Goal: Information Seeking & Learning: Learn about a topic

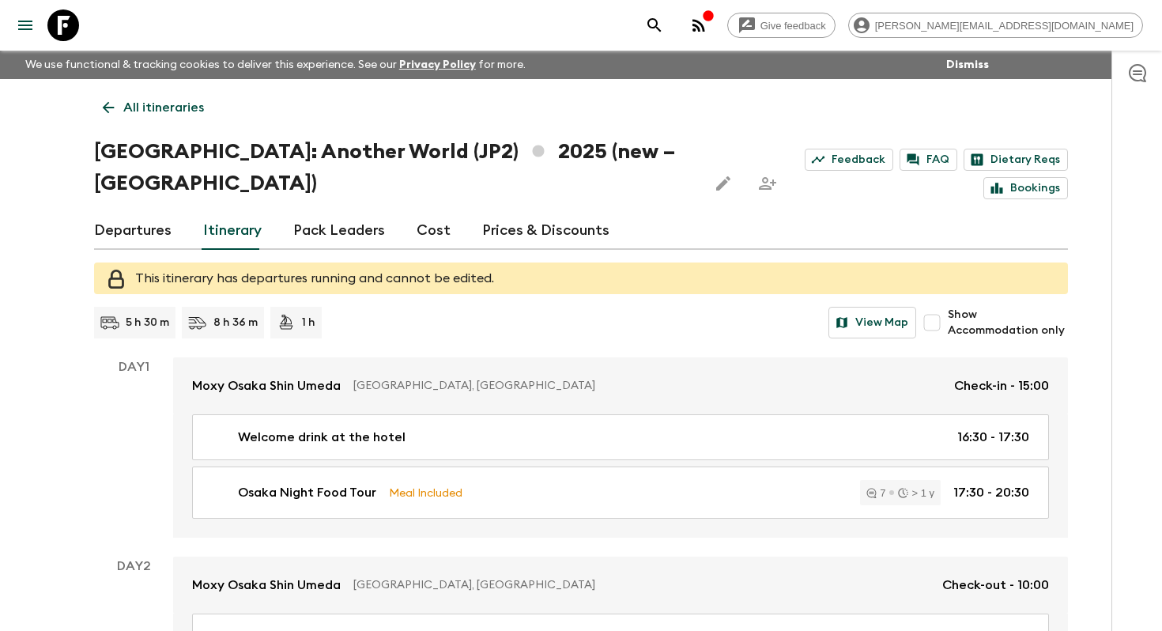
click at [179, 100] on p "All itineraries" at bounding box center [163, 107] width 81 height 19
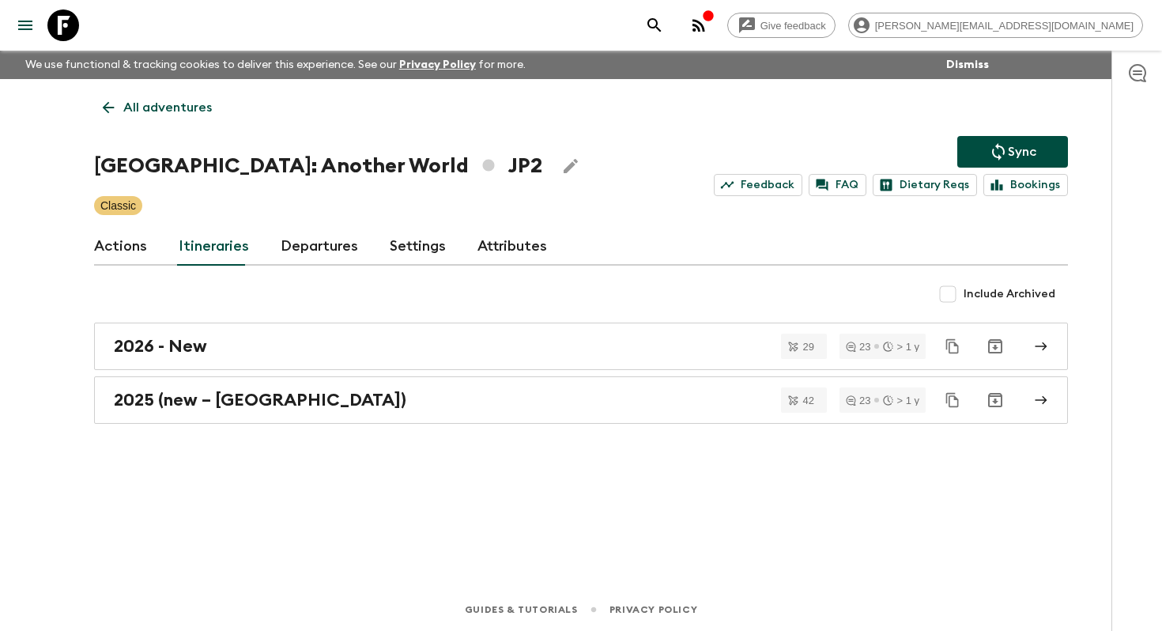
click at [179, 100] on p "All adventures" at bounding box center [167, 107] width 89 height 19
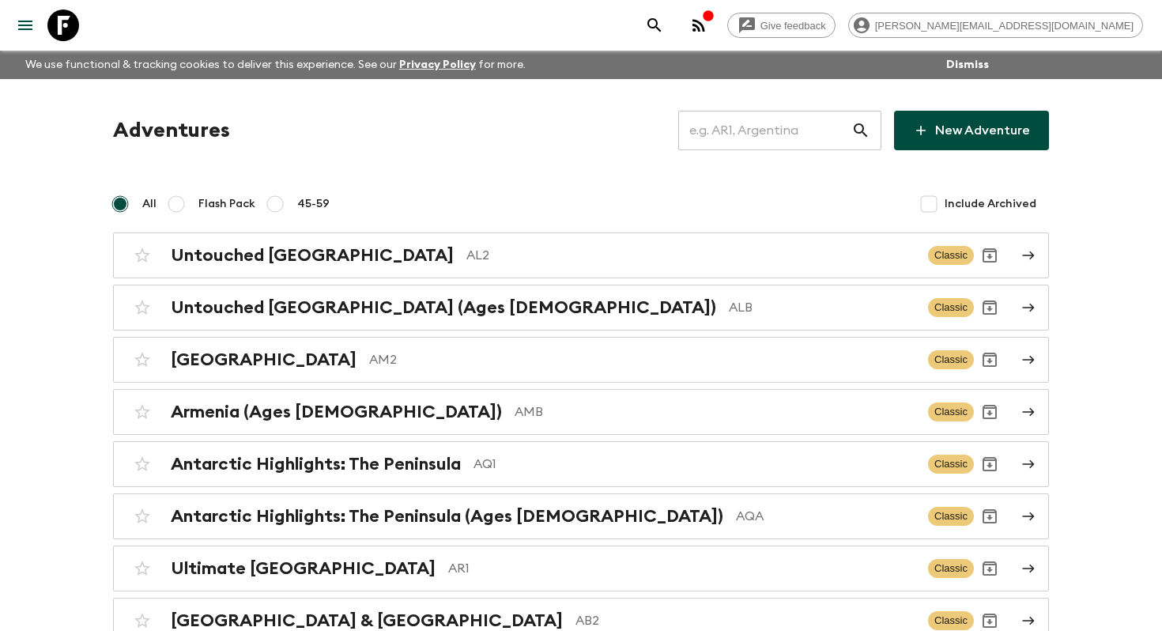
click at [797, 130] on input "text" at bounding box center [764, 130] width 173 height 44
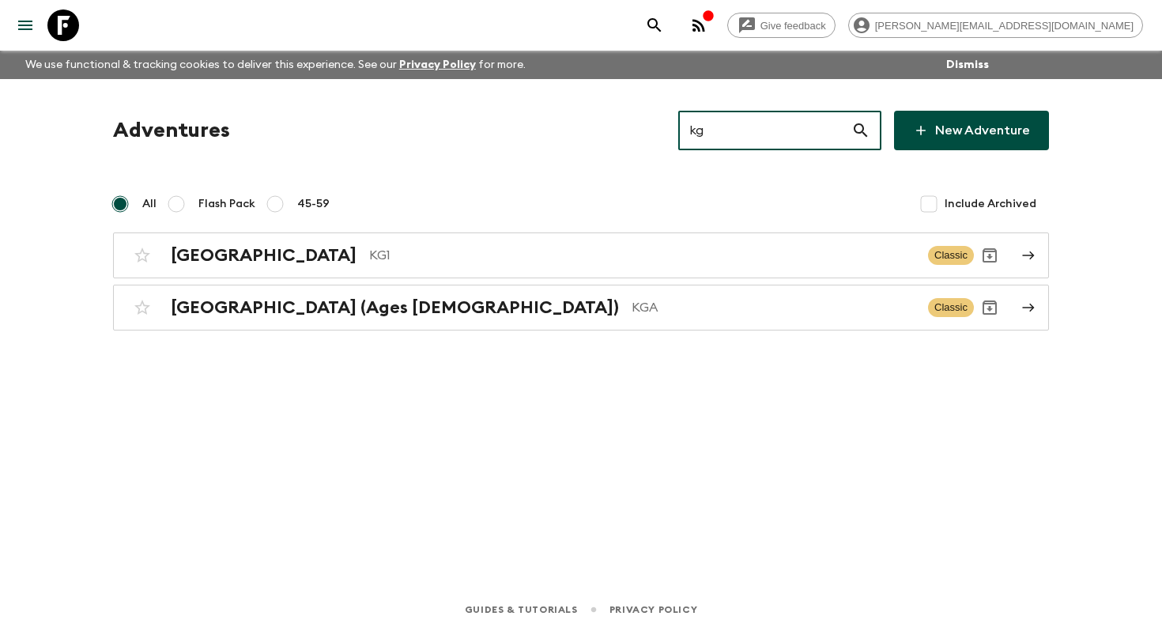
type input "kg1"
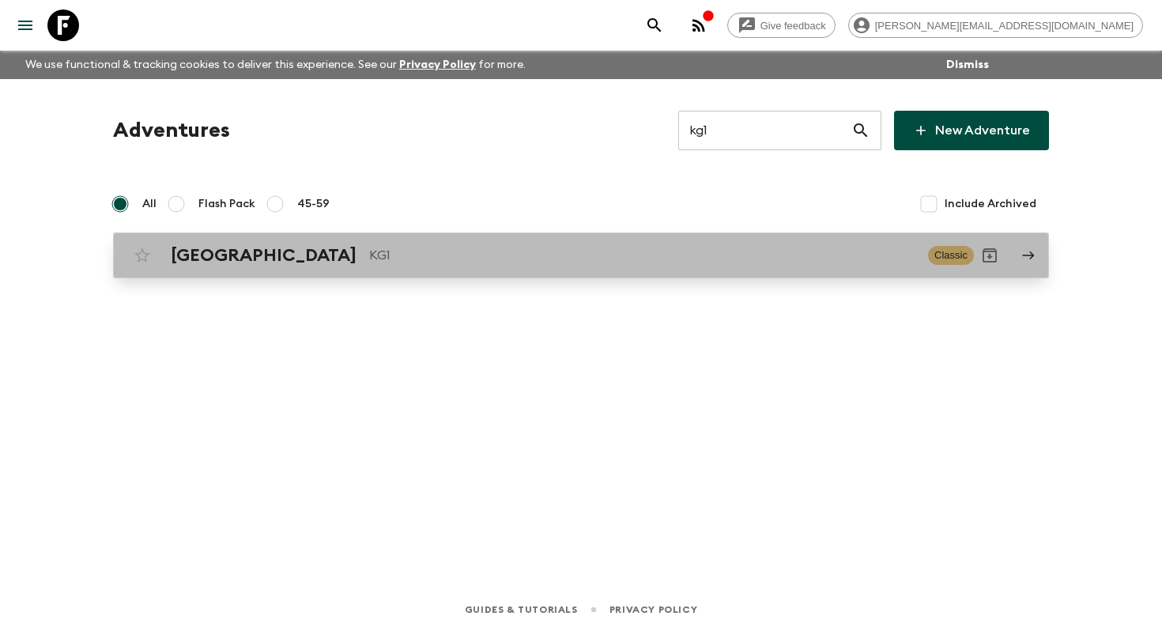
click at [435, 264] on p "KG1" at bounding box center [642, 255] width 546 height 19
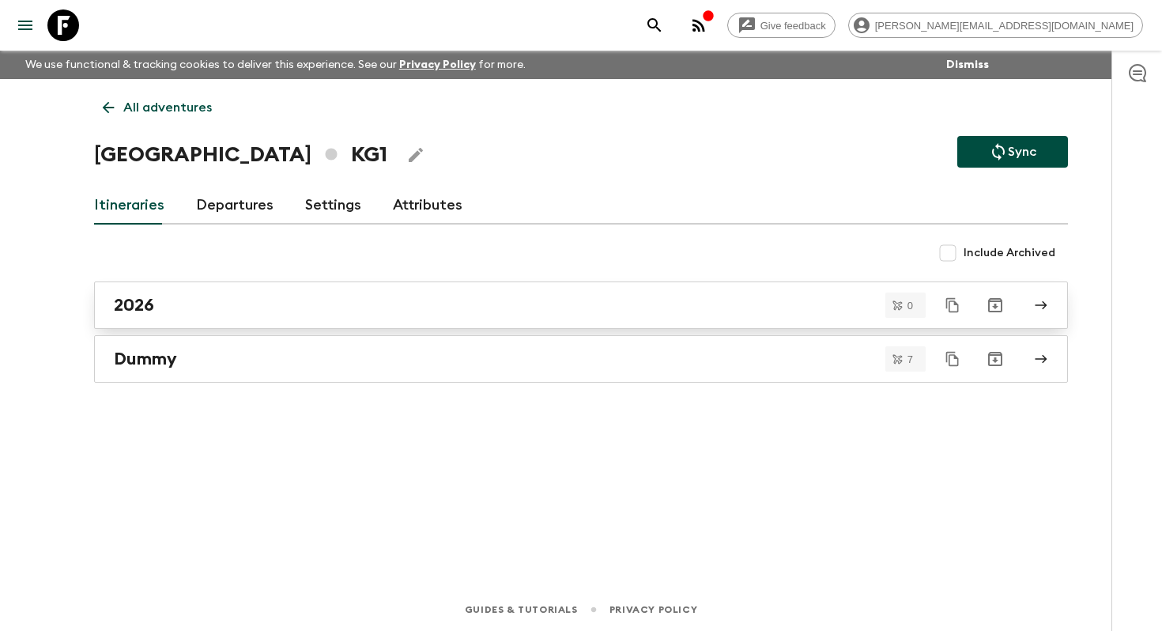
click at [381, 289] on link "2026" at bounding box center [581, 305] width 974 height 47
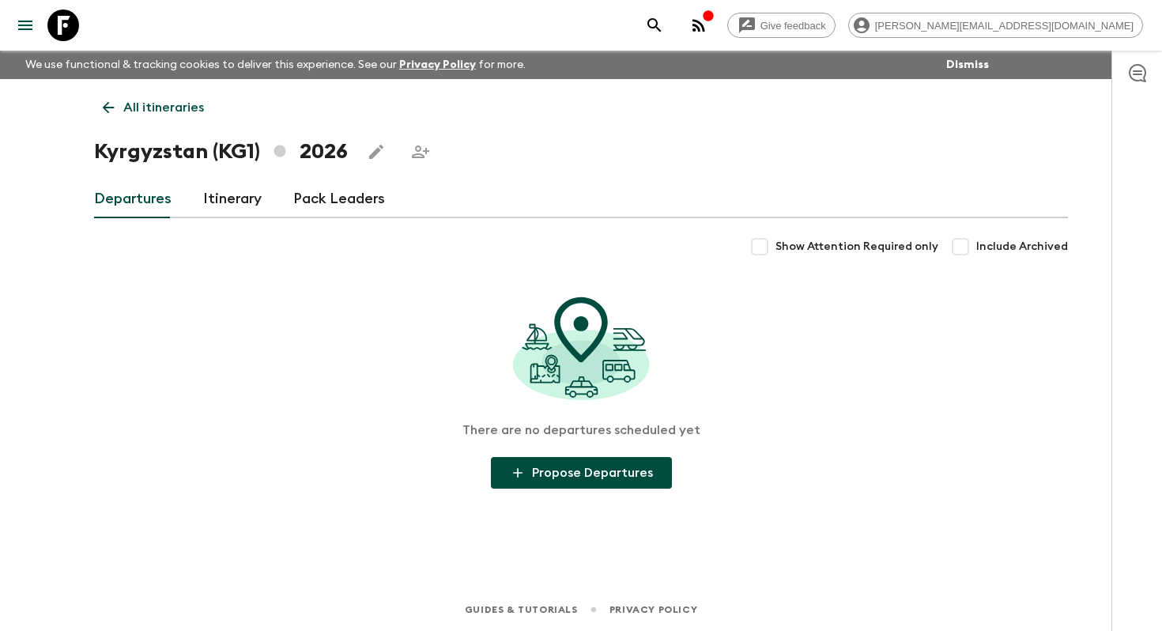
click at [218, 205] on link "Itinerary" at bounding box center [232, 199] width 59 height 38
